Goal: Information Seeking & Learning: Learn about a topic

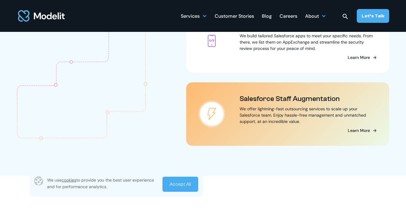
scroll to position [733, 0]
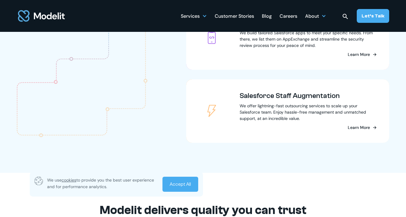
click at [187, 185] on link "Accept All" at bounding box center [180, 184] width 36 height 15
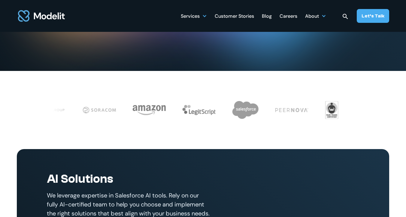
scroll to position [0, 0]
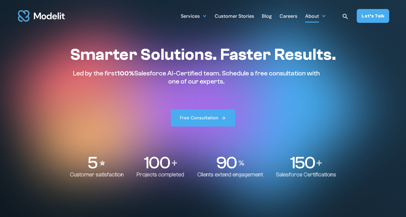
click at [326, 17] on div at bounding box center [323, 16] width 5 height 5
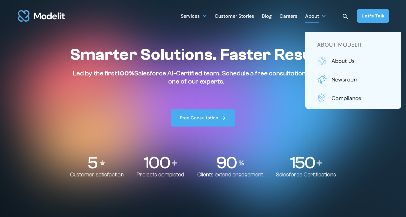
click at [234, 11] on link "Customer Stories" at bounding box center [234, 16] width 39 height 12
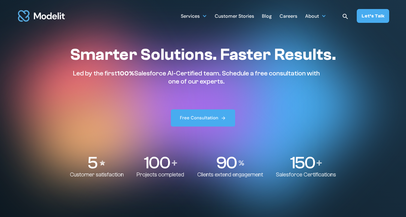
click at [234, 15] on div "Customer Stories" at bounding box center [234, 17] width 39 height 12
